Goal: Task Accomplishment & Management: Manage account settings

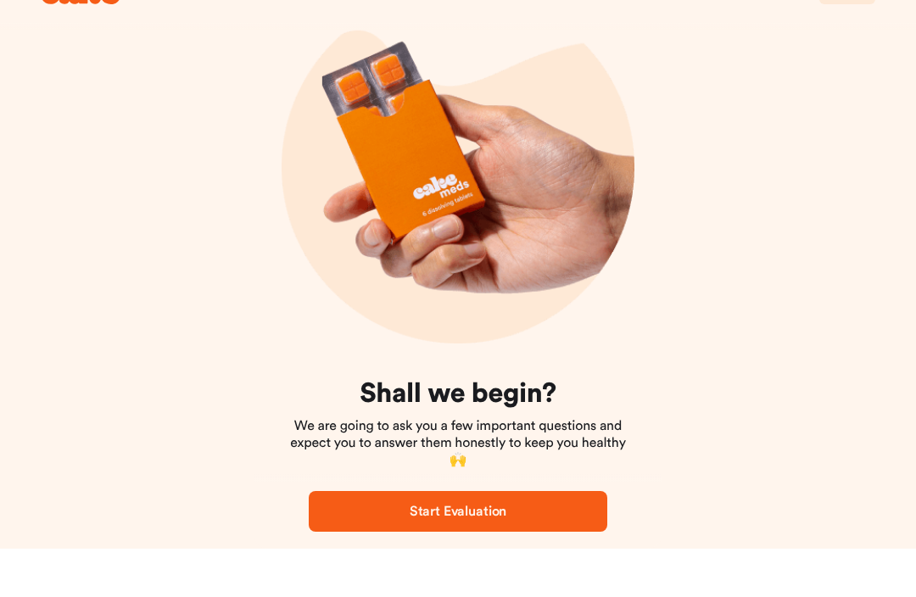
scroll to position [73, 0]
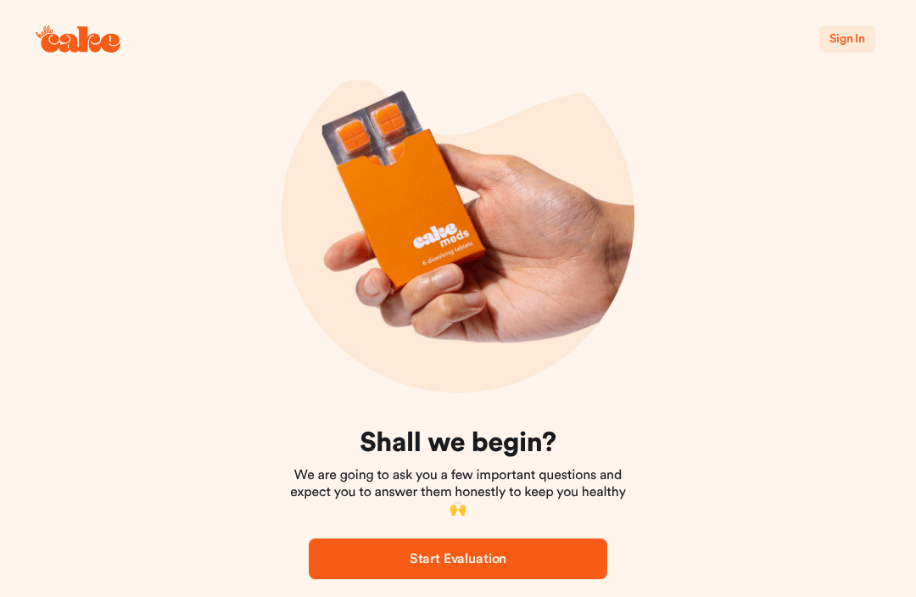
click at [853, 41] on span "Sign In" at bounding box center [847, 39] width 36 height 12
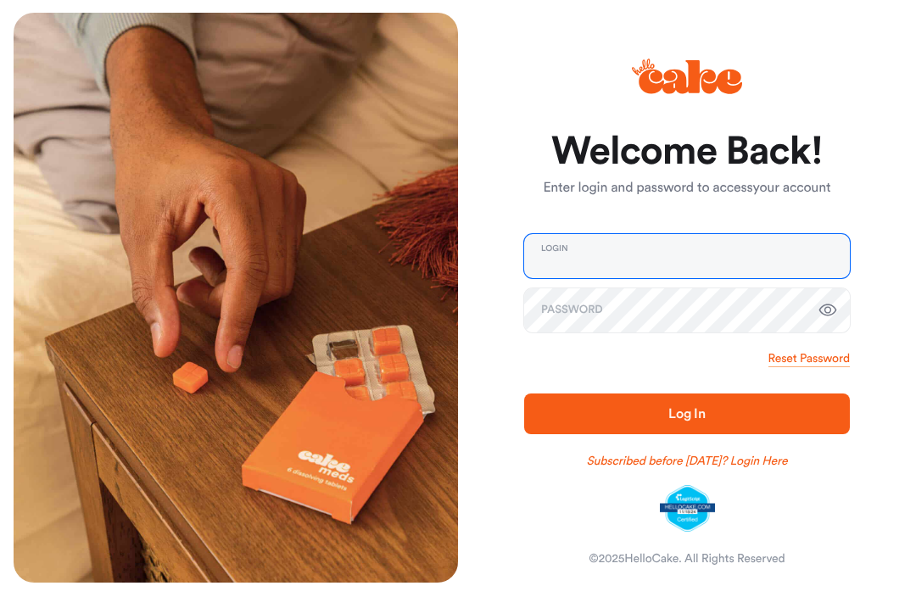
click at [765, 279] on input "email" at bounding box center [687, 257] width 326 height 44
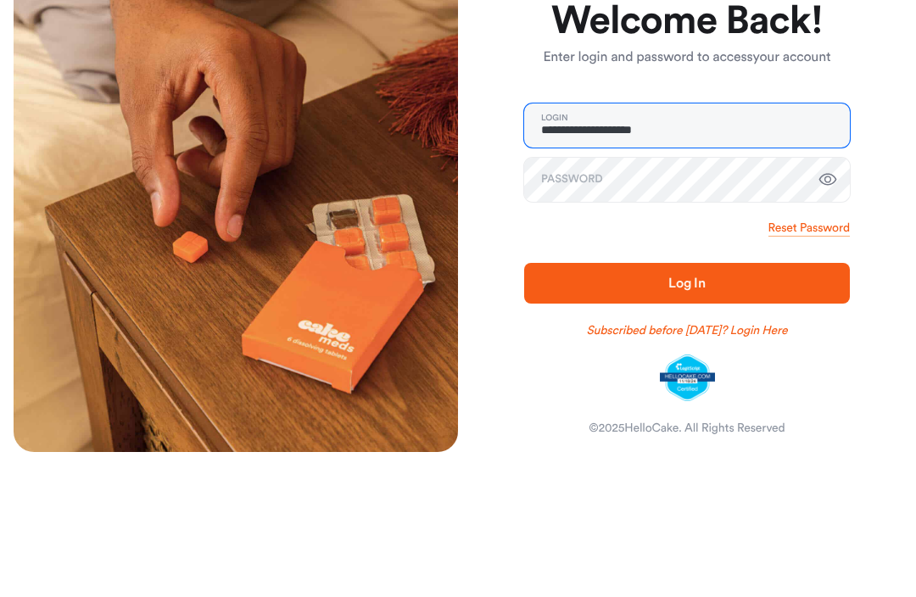
type input "**********"
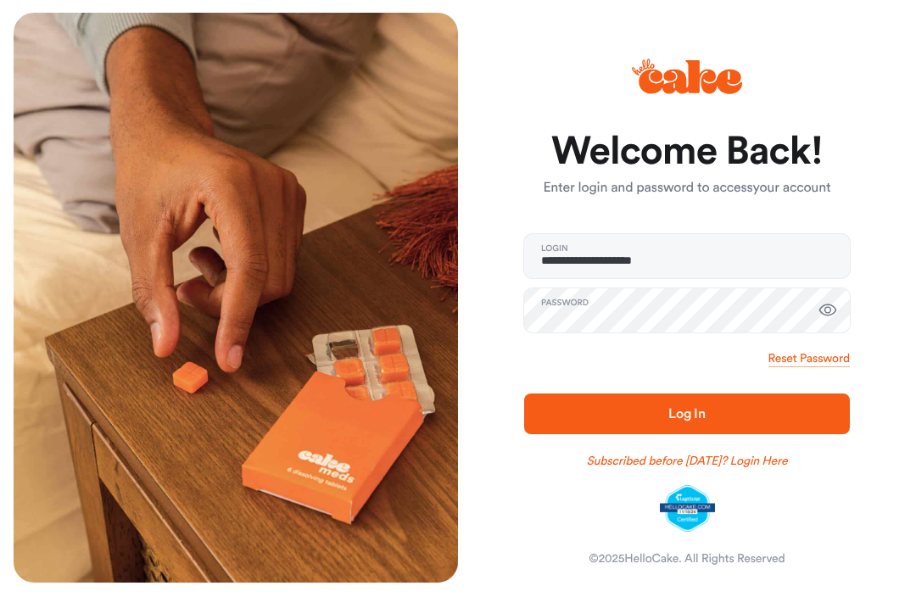
click at [790, 396] on button "Log In" at bounding box center [687, 414] width 326 height 41
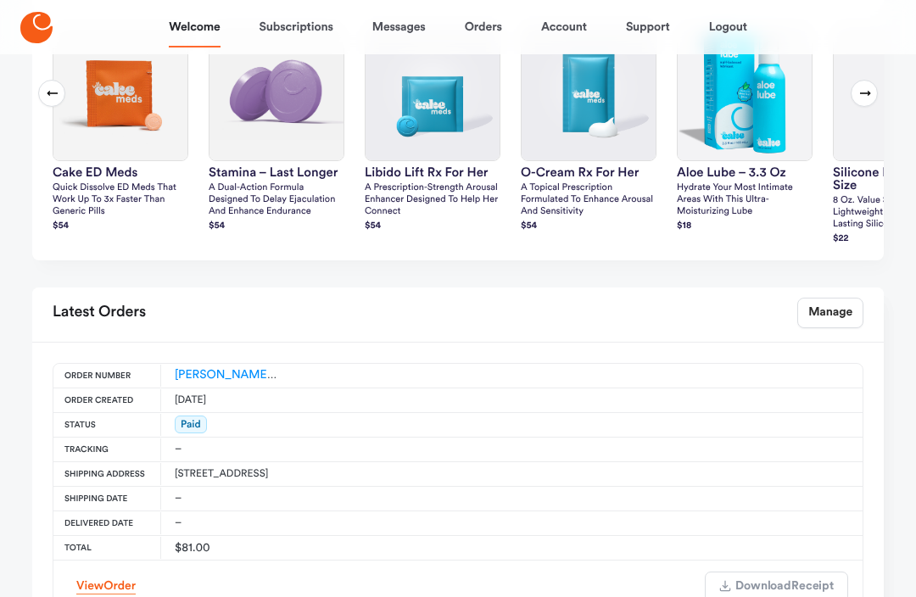
scroll to position [524, 0]
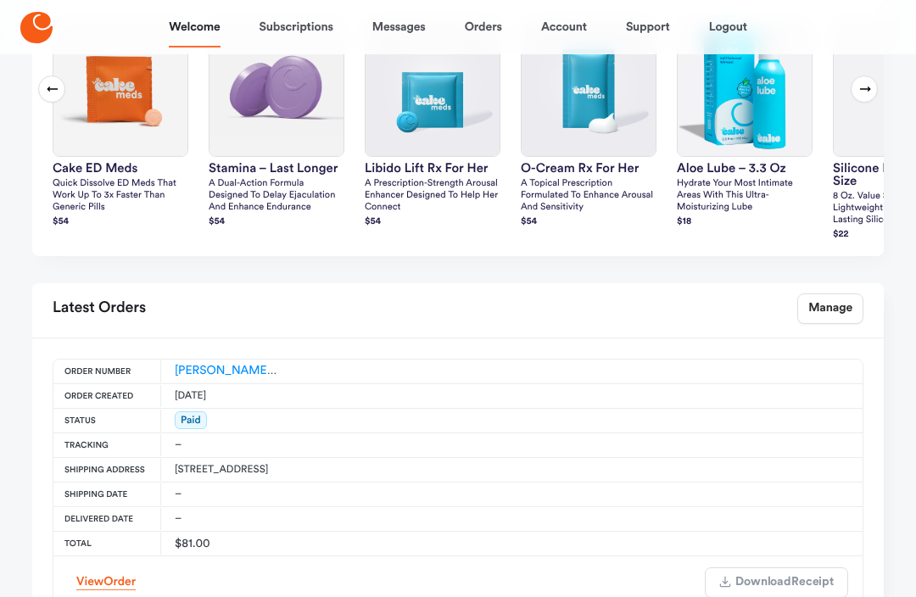
click at [840, 325] on link "Manage" at bounding box center [830, 309] width 66 height 31
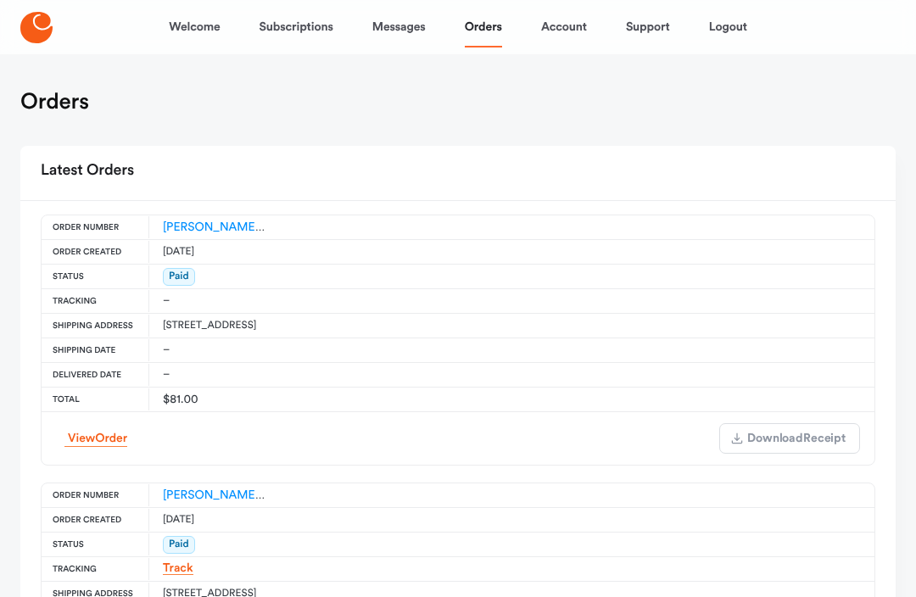
click at [562, 31] on link "Account" at bounding box center [564, 27] width 46 height 41
